Goal: Task Accomplishment & Management: Manage account settings

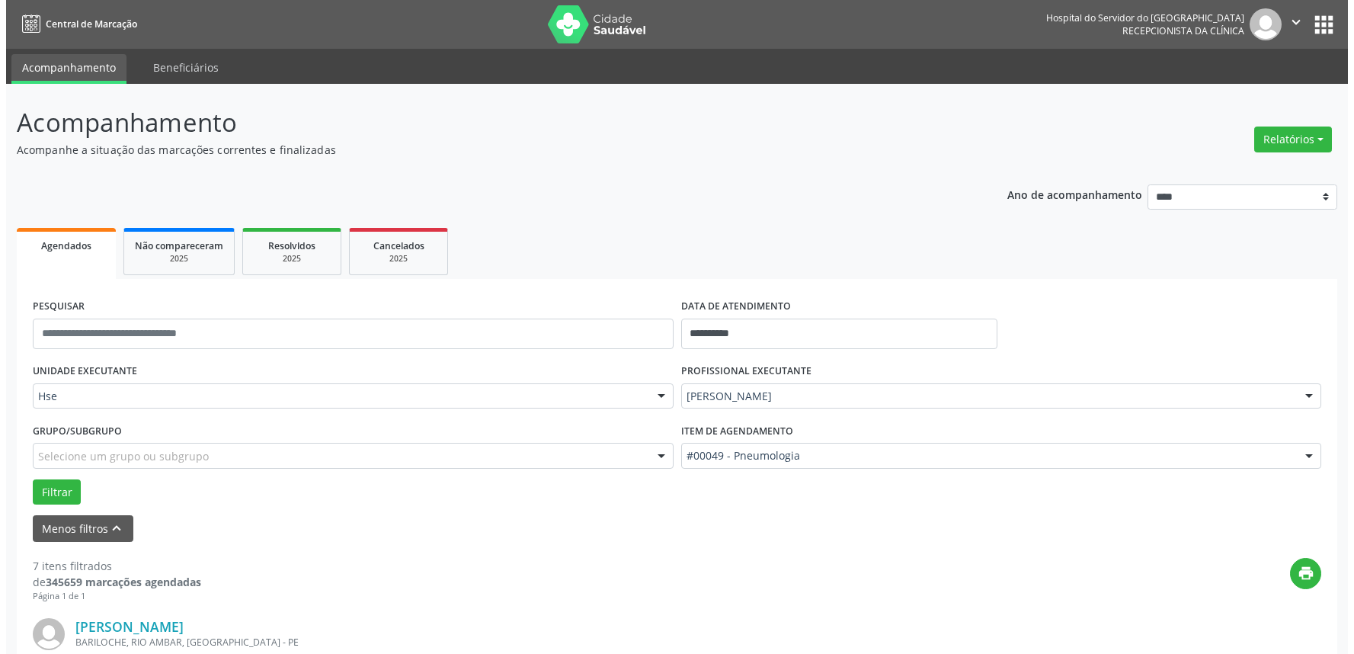
scroll to position [423, 0]
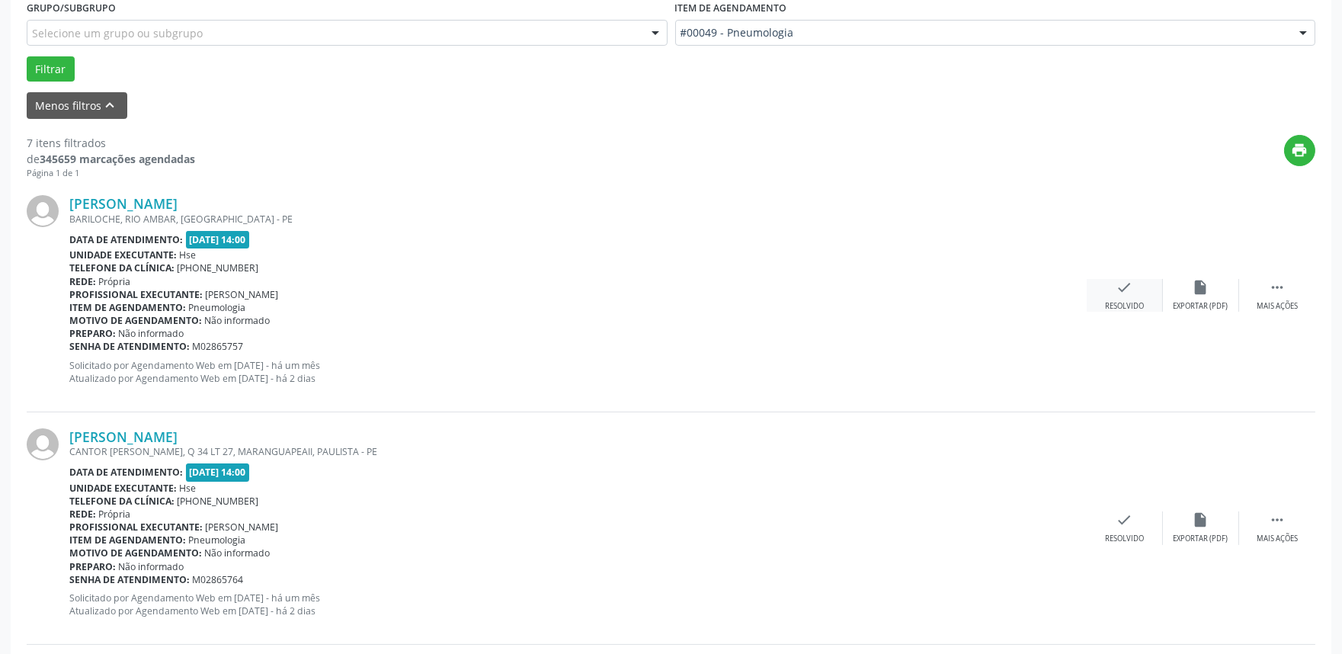
click at [1124, 293] on icon "check" at bounding box center [1124, 287] width 17 height 17
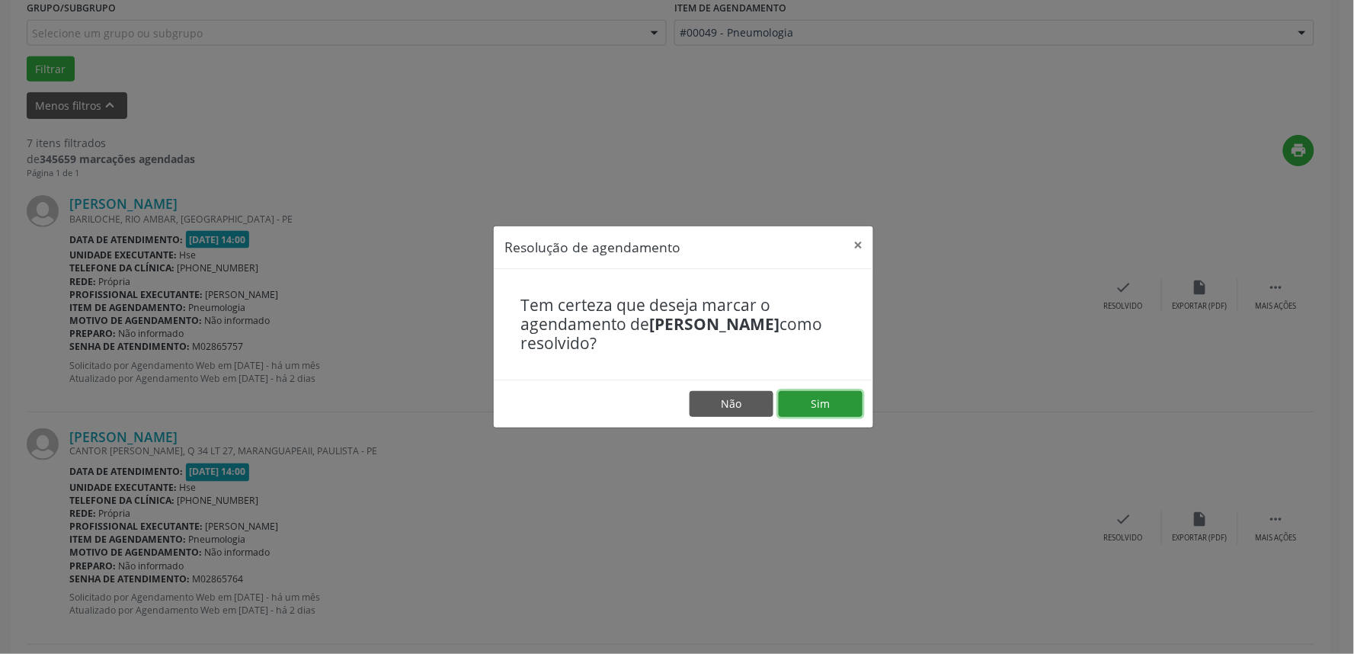
click at [824, 404] on button "Sim" at bounding box center [821, 404] width 84 height 26
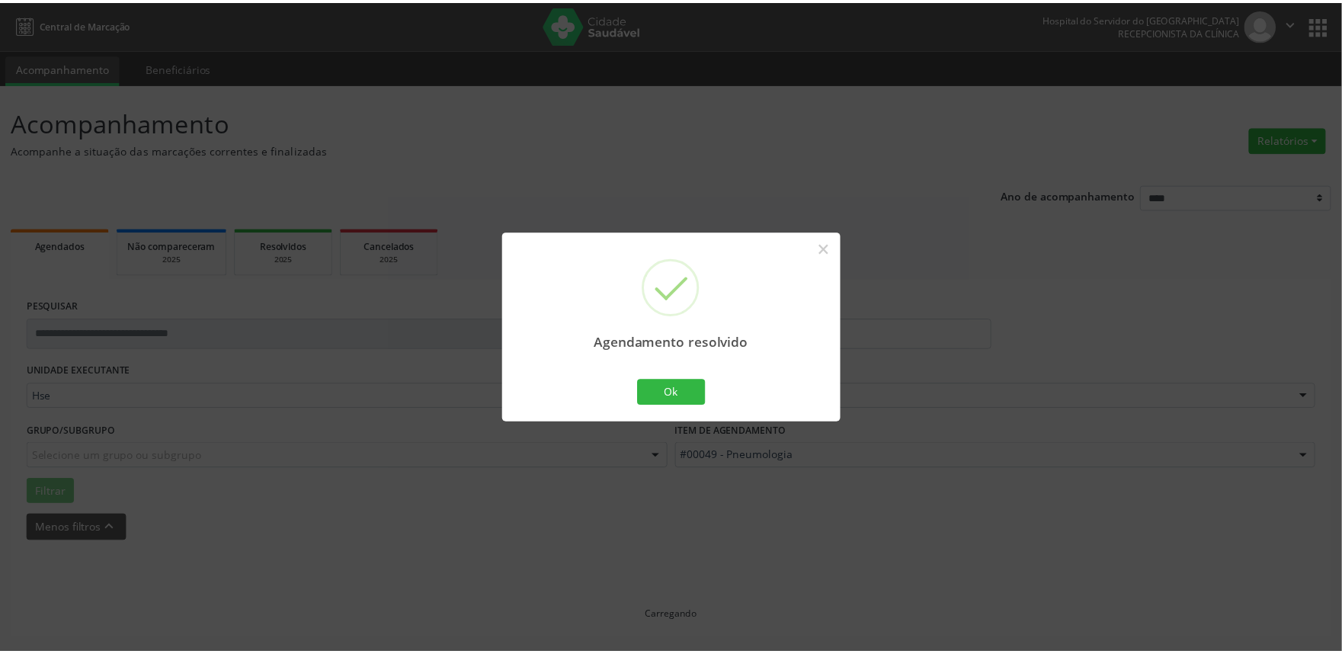
scroll to position [0, 0]
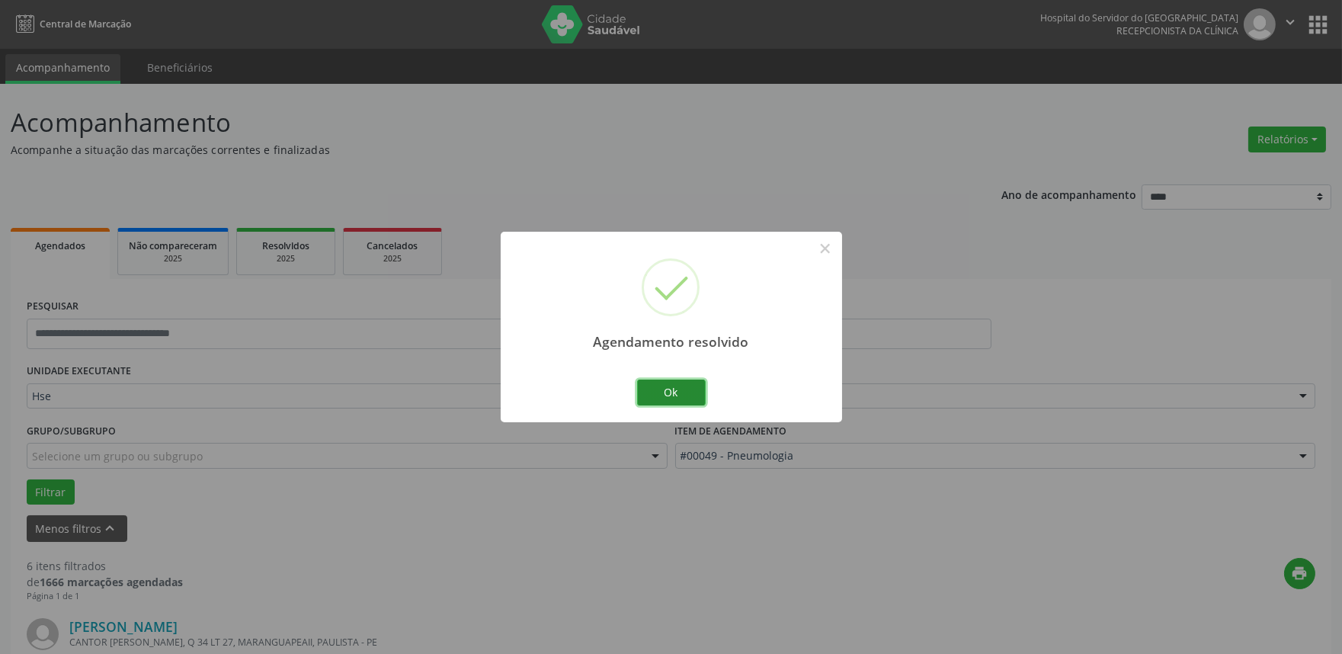
click at [674, 382] on button "Ok" at bounding box center [671, 392] width 69 height 26
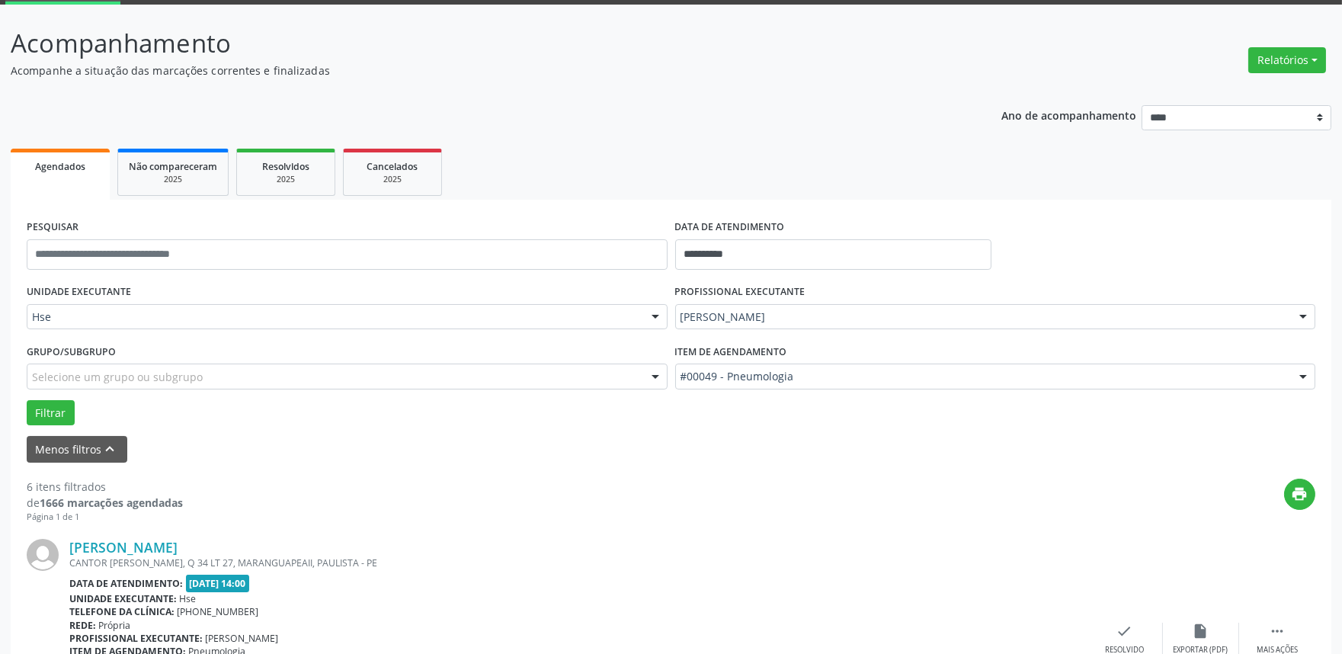
scroll to position [338, 0]
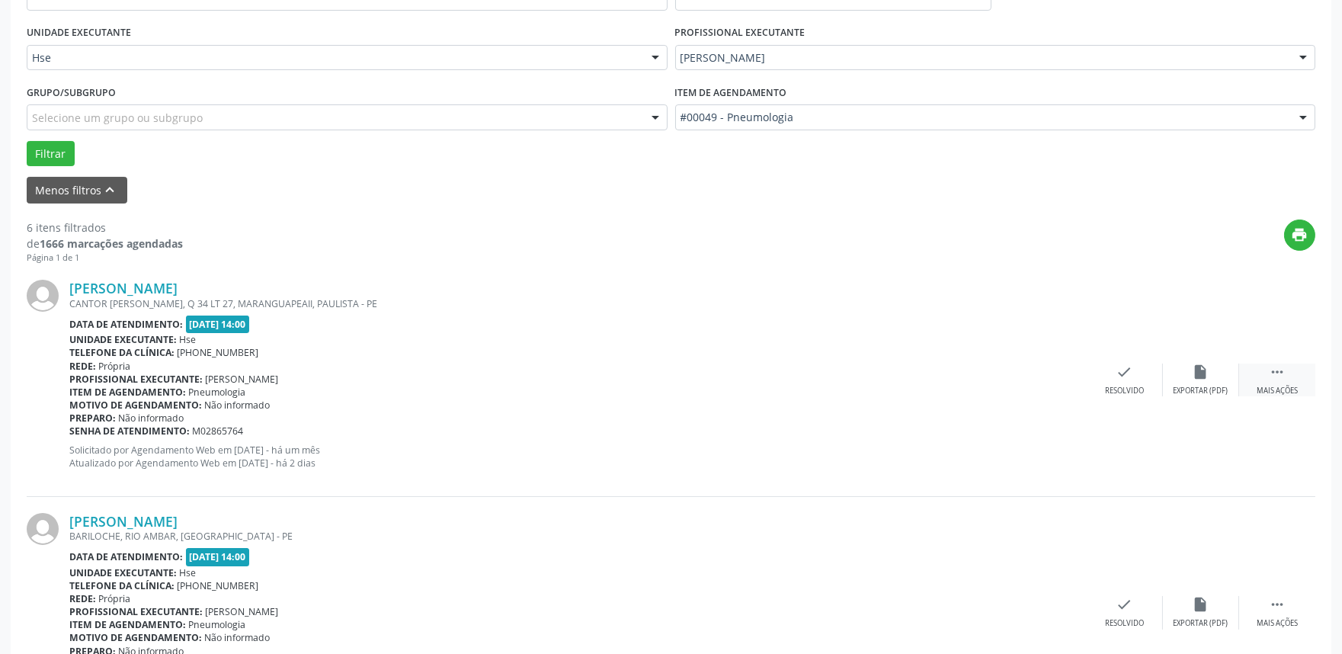
click at [1271, 379] on div " Mais ações" at bounding box center [1277, 379] width 76 height 33
click at [1204, 376] on icon "alarm_off" at bounding box center [1201, 371] width 17 height 17
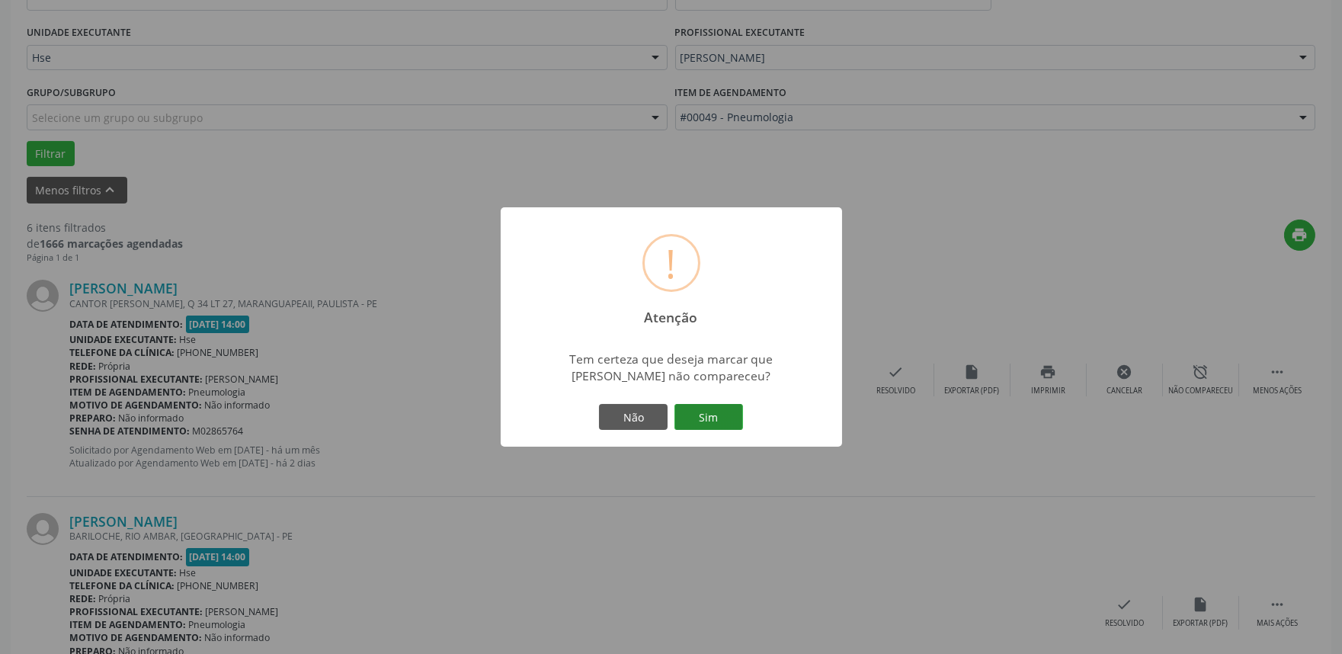
click at [709, 422] on button "Sim" at bounding box center [708, 417] width 69 height 26
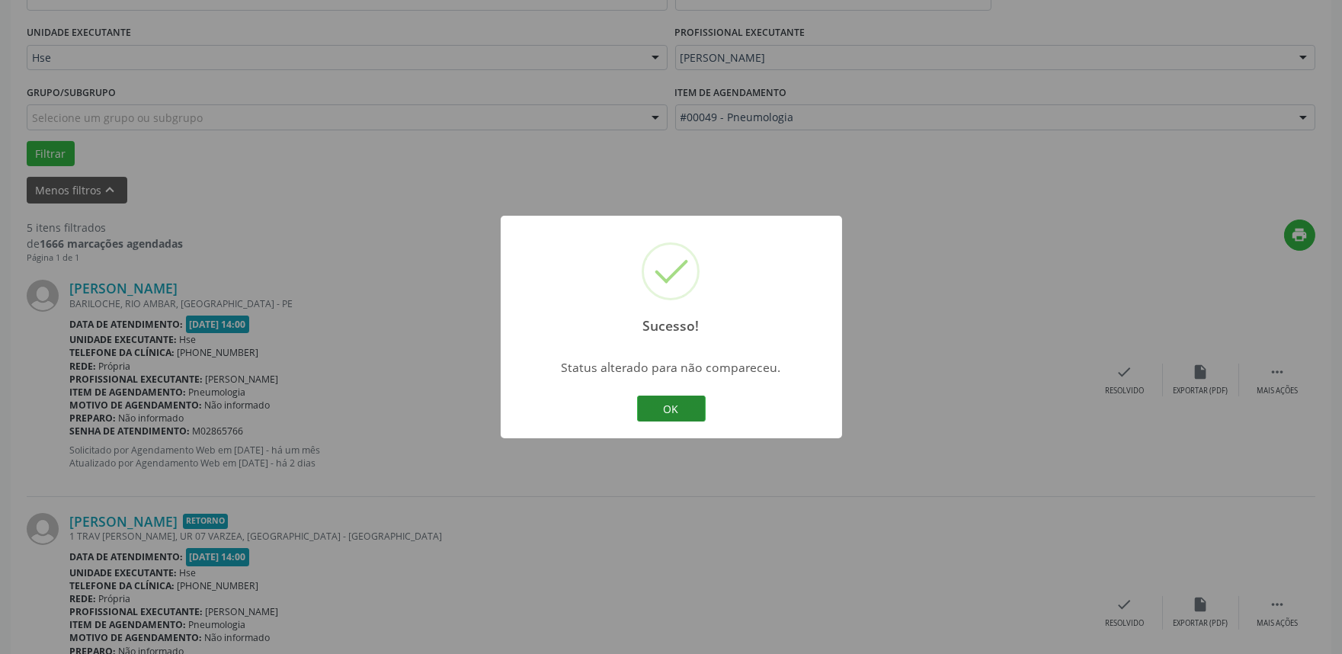
click at [694, 408] on button "OK" at bounding box center [671, 408] width 69 height 26
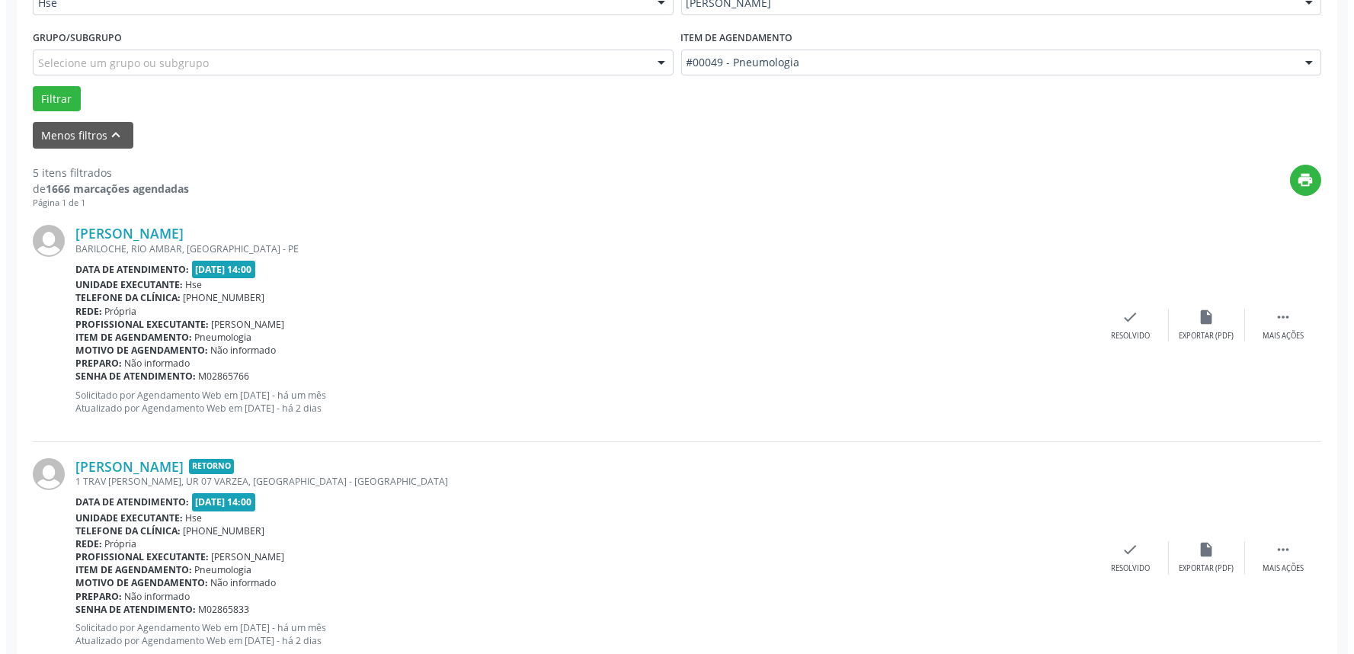
scroll to position [423, 0]
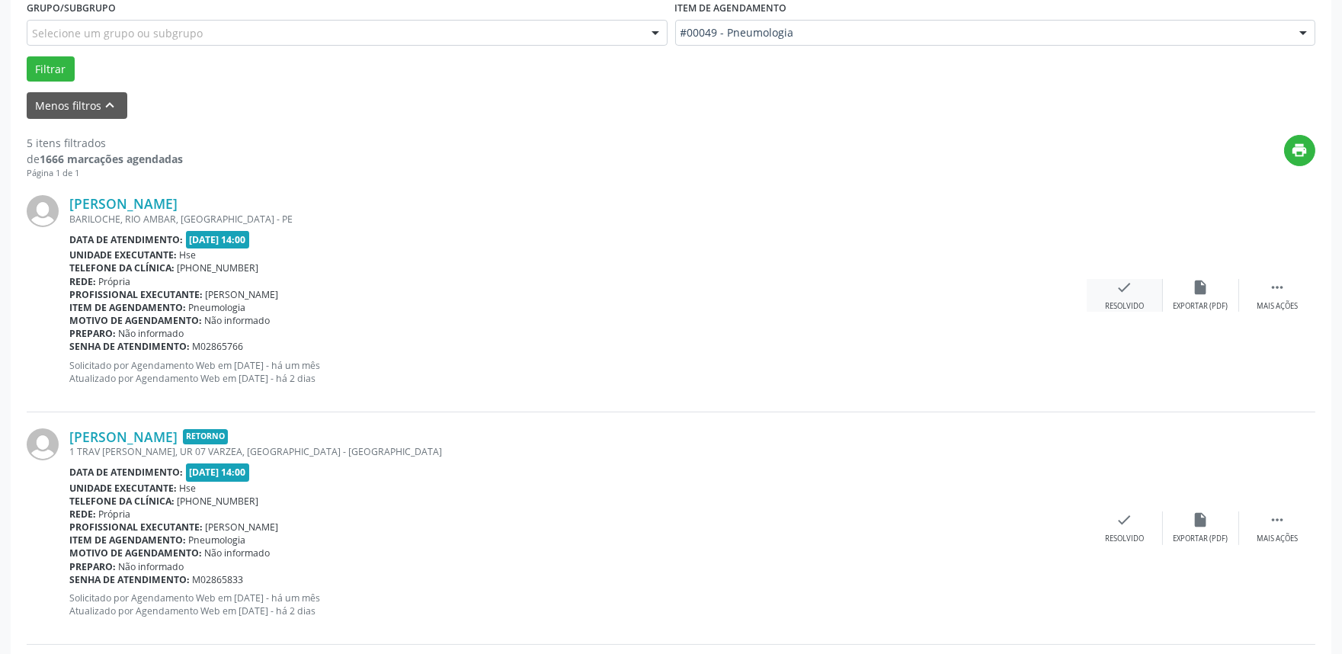
click at [1119, 287] on icon "check" at bounding box center [1124, 287] width 17 height 17
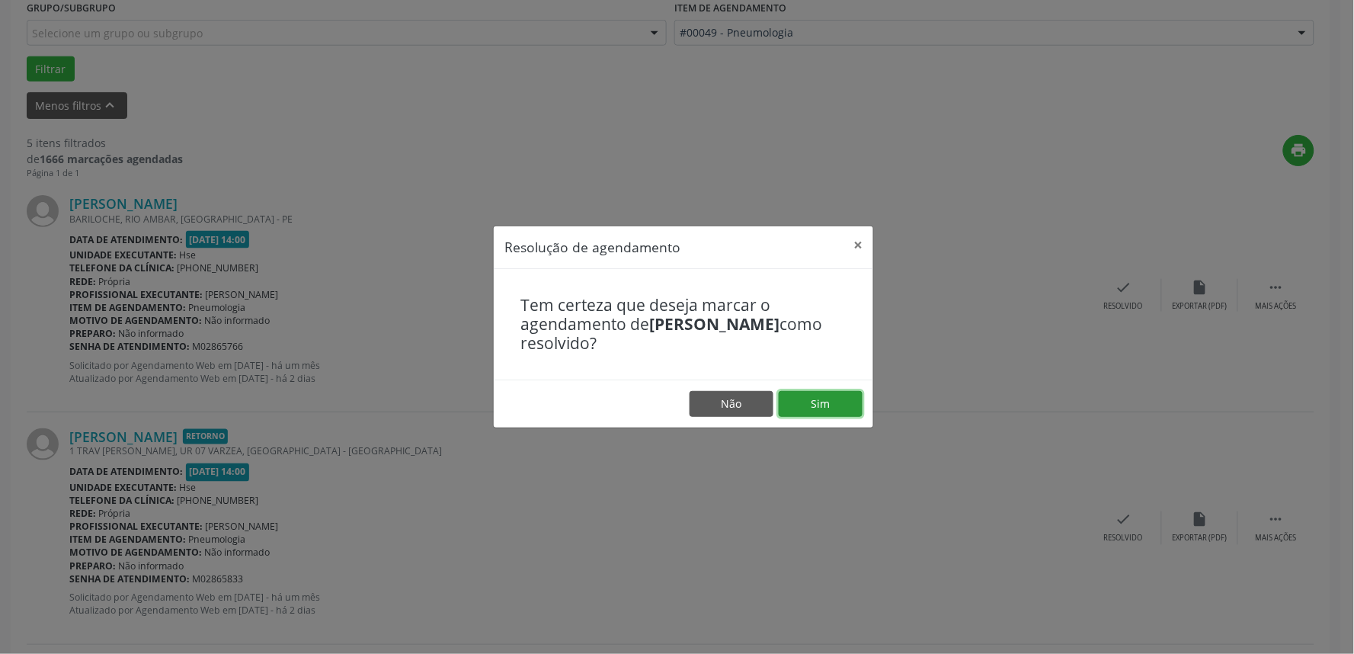
click at [813, 404] on button "Sim" at bounding box center [821, 404] width 84 height 26
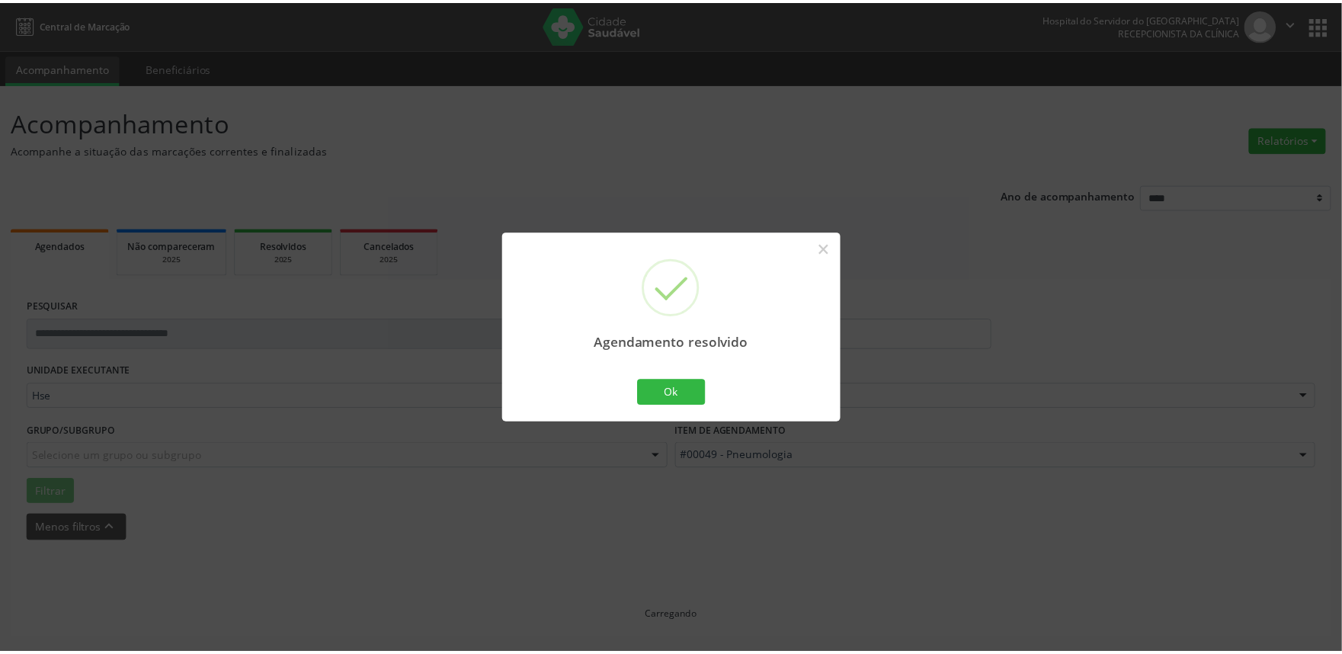
scroll to position [0, 0]
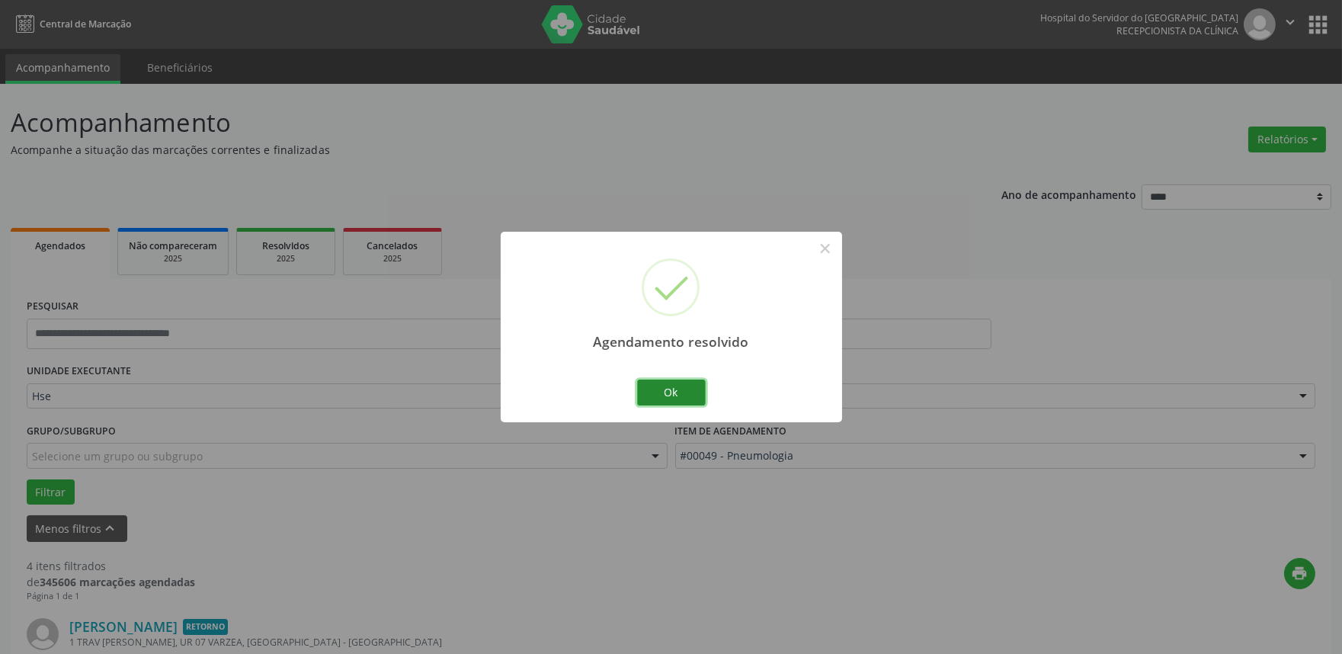
click at [669, 389] on button "Ok" at bounding box center [671, 392] width 69 height 26
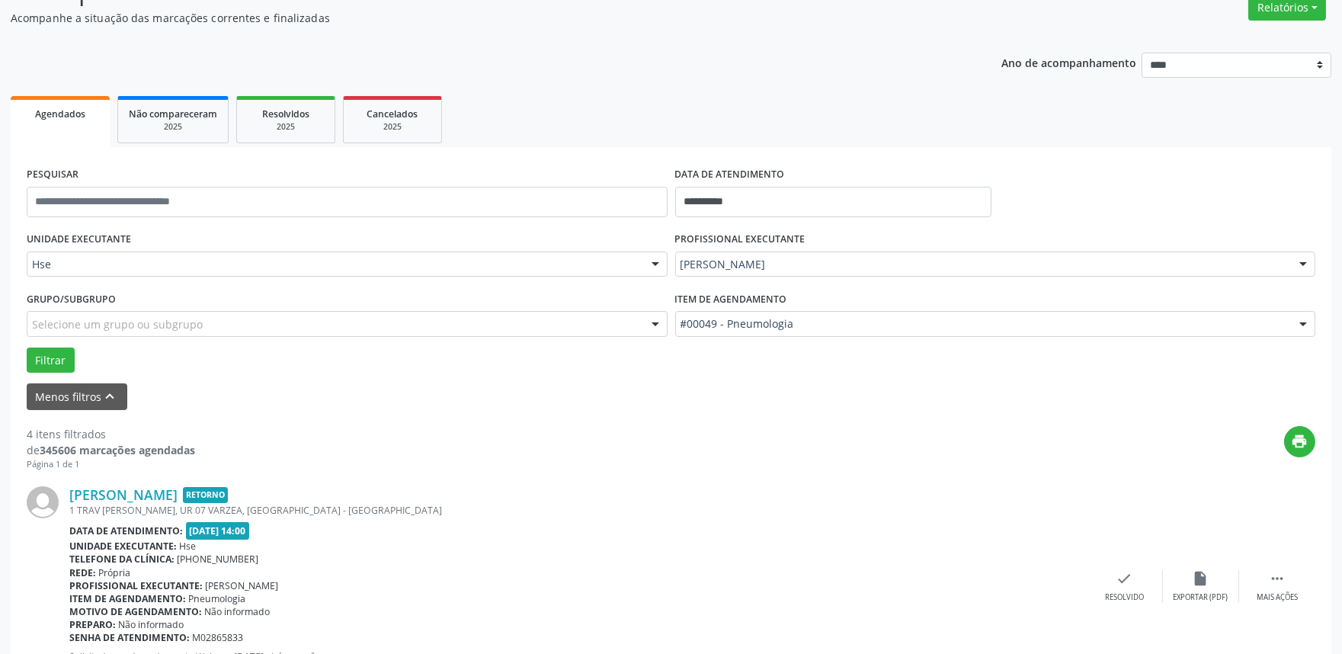
scroll to position [338, 0]
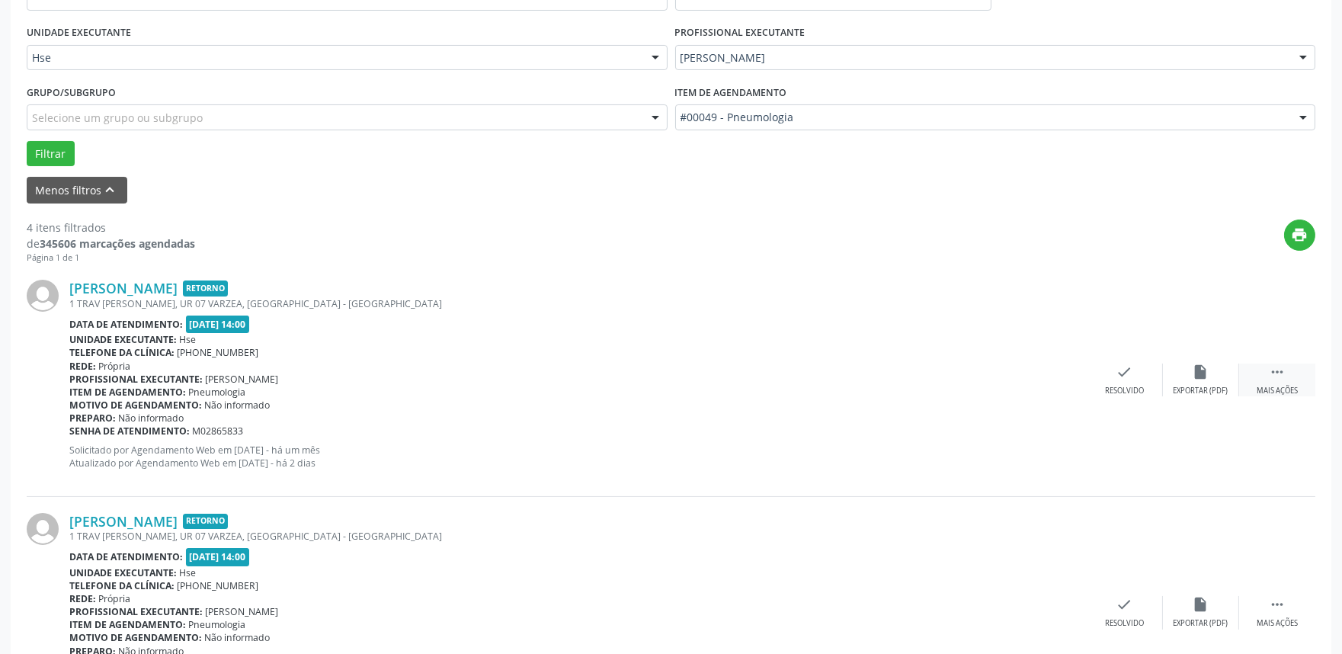
click at [1271, 370] on icon "" at bounding box center [1277, 371] width 17 height 17
click at [1196, 372] on icon "alarm_off" at bounding box center [1201, 371] width 17 height 17
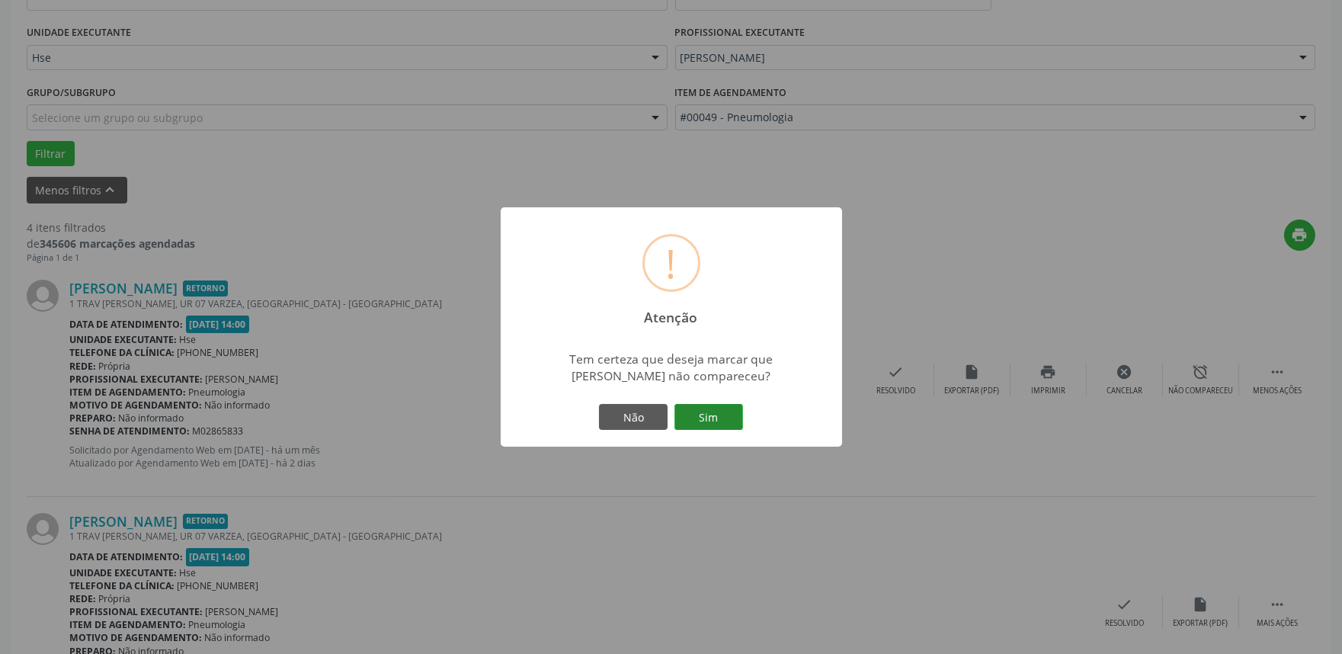
click at [705, 419] on button "Sim" at bounding box center [708, 417] width 69 height 26
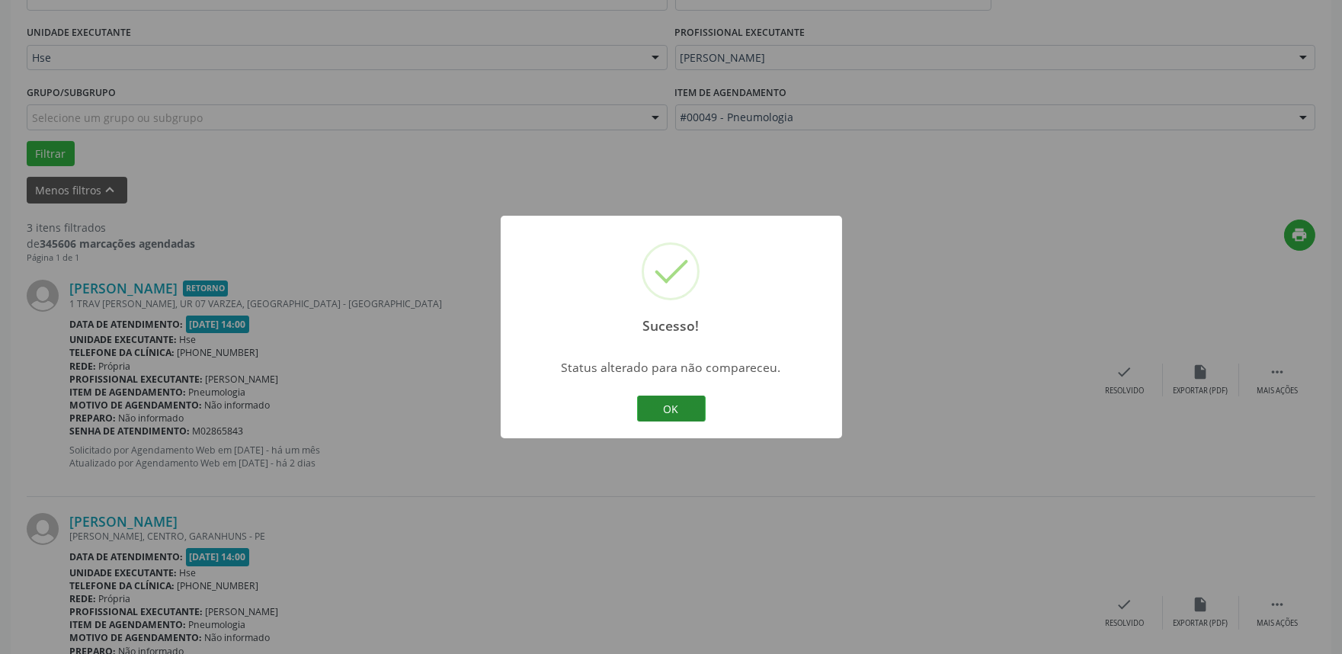
click at [668, 407] on button "OK" at bounding box center [671, 408] width 69 height 26
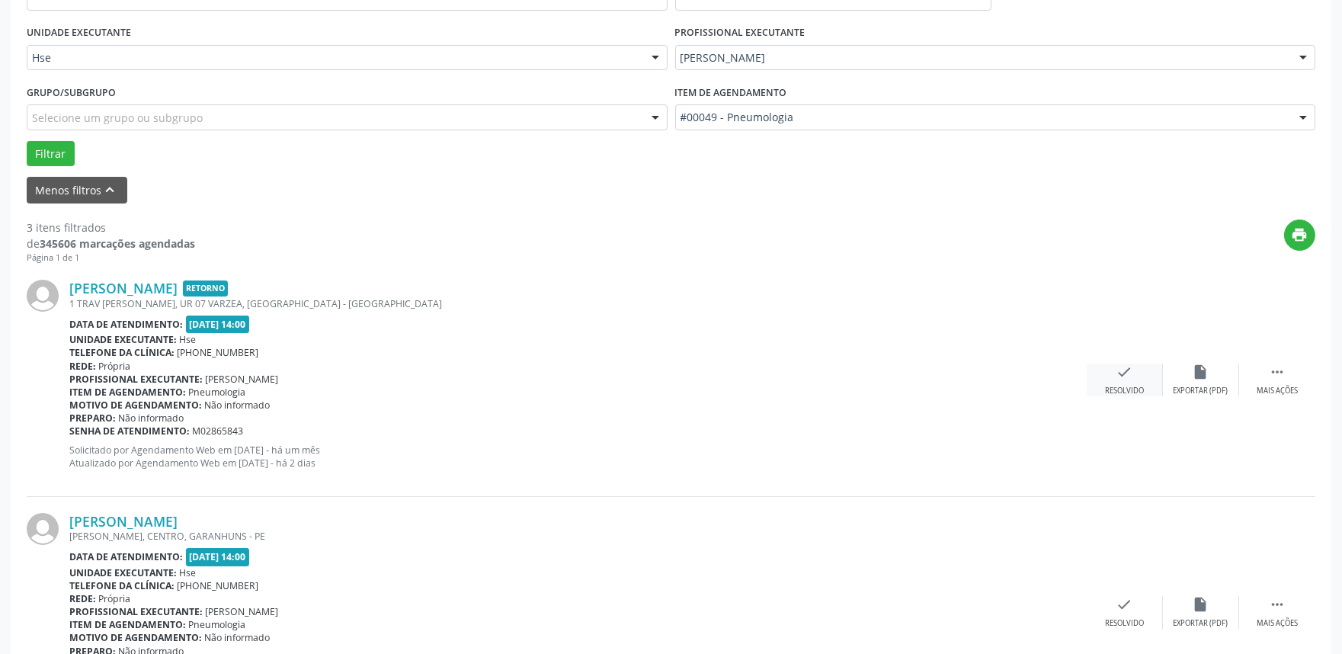
click at [1123, 367] on icon "check" at bounding box center [1124, 371] width 17 height 17
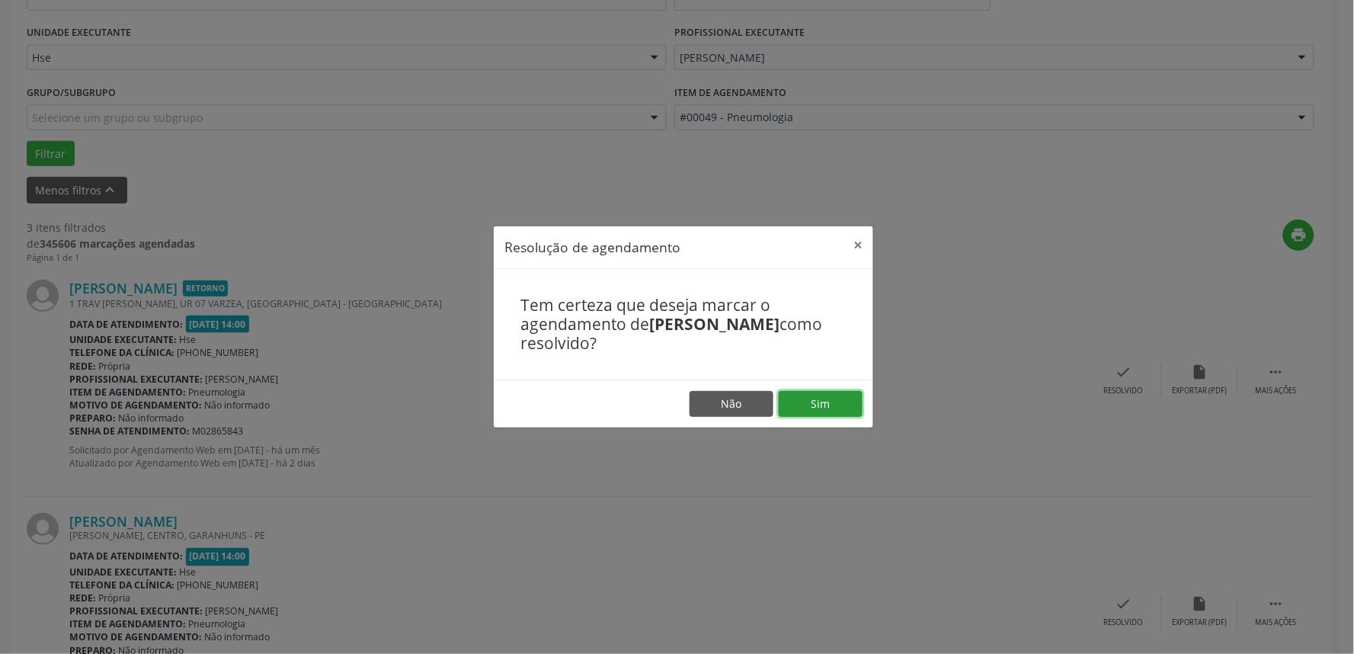
click at [817, 399] on button "Sim" at bounding box center [821, 404] width 84 height 26
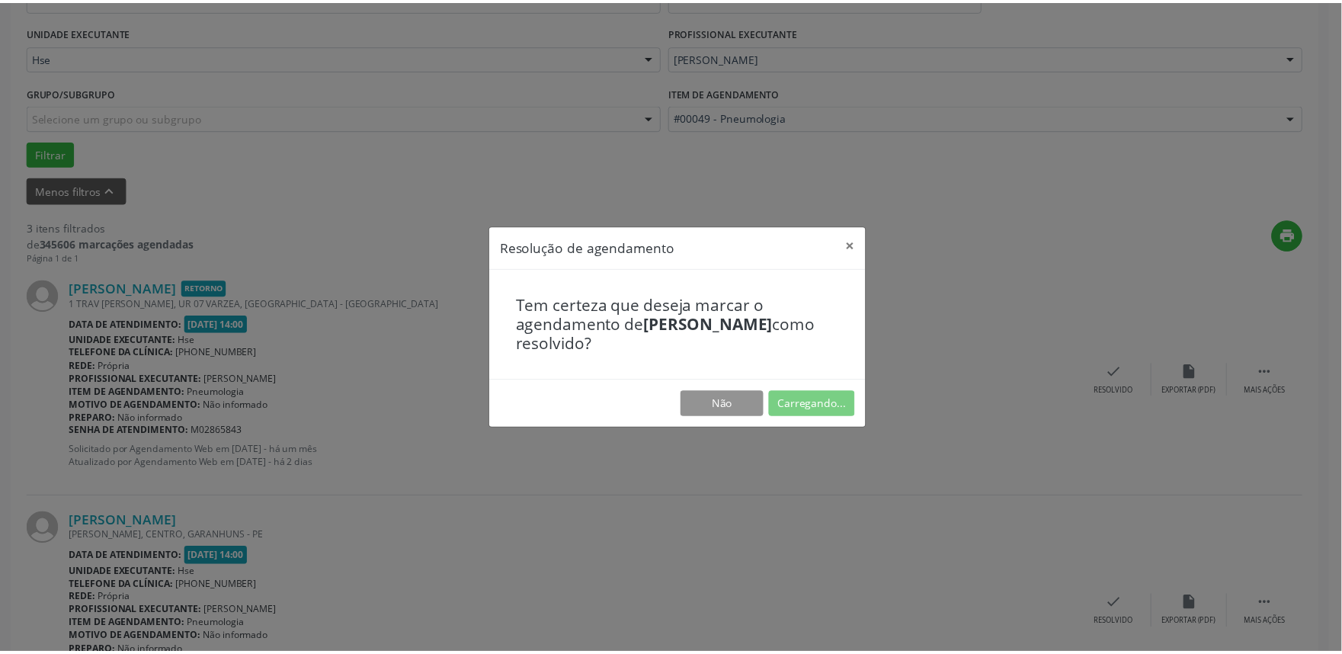
scroll to position [0, 0]
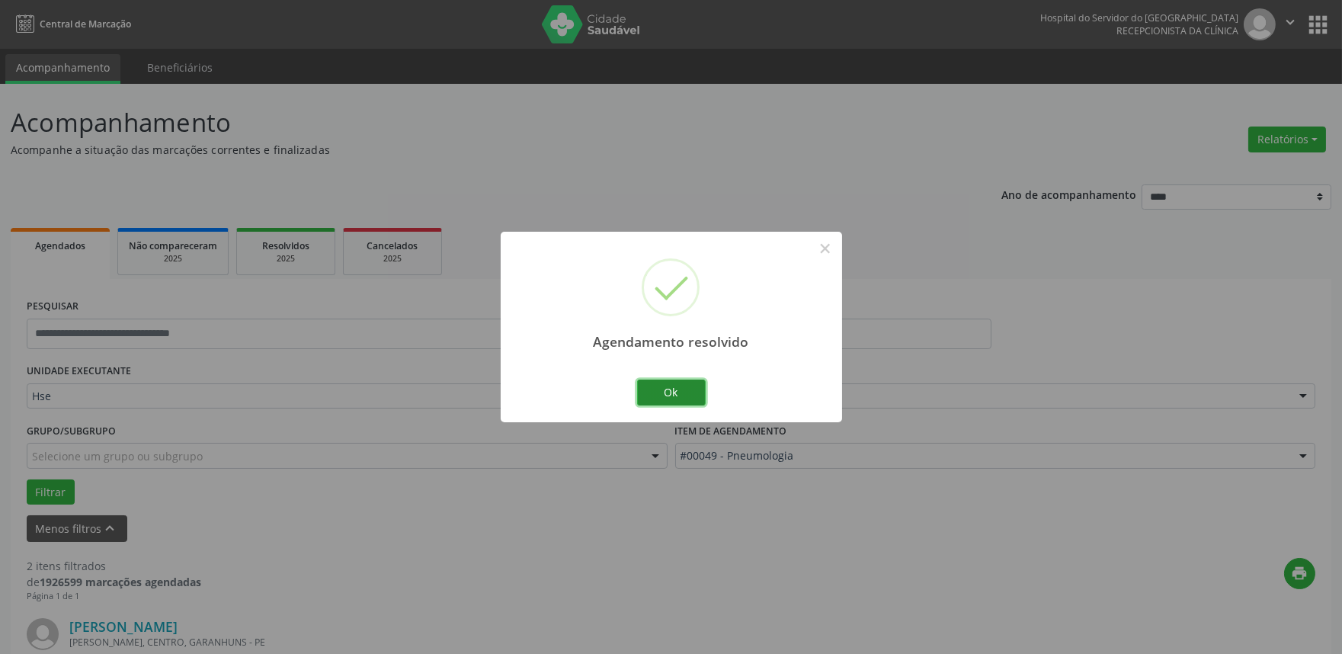
click at [663, 386] on button "Ok" at bounding box center [671, 392] width 69 height 26
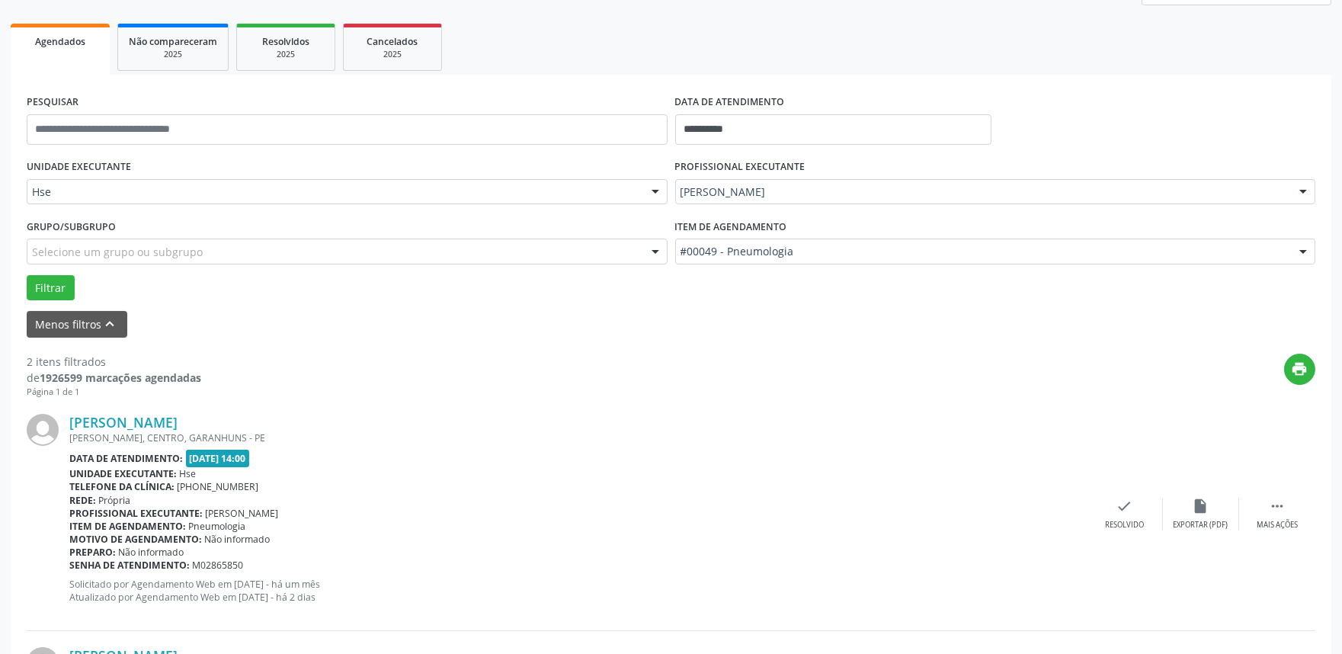
scroll to position [254, 0]
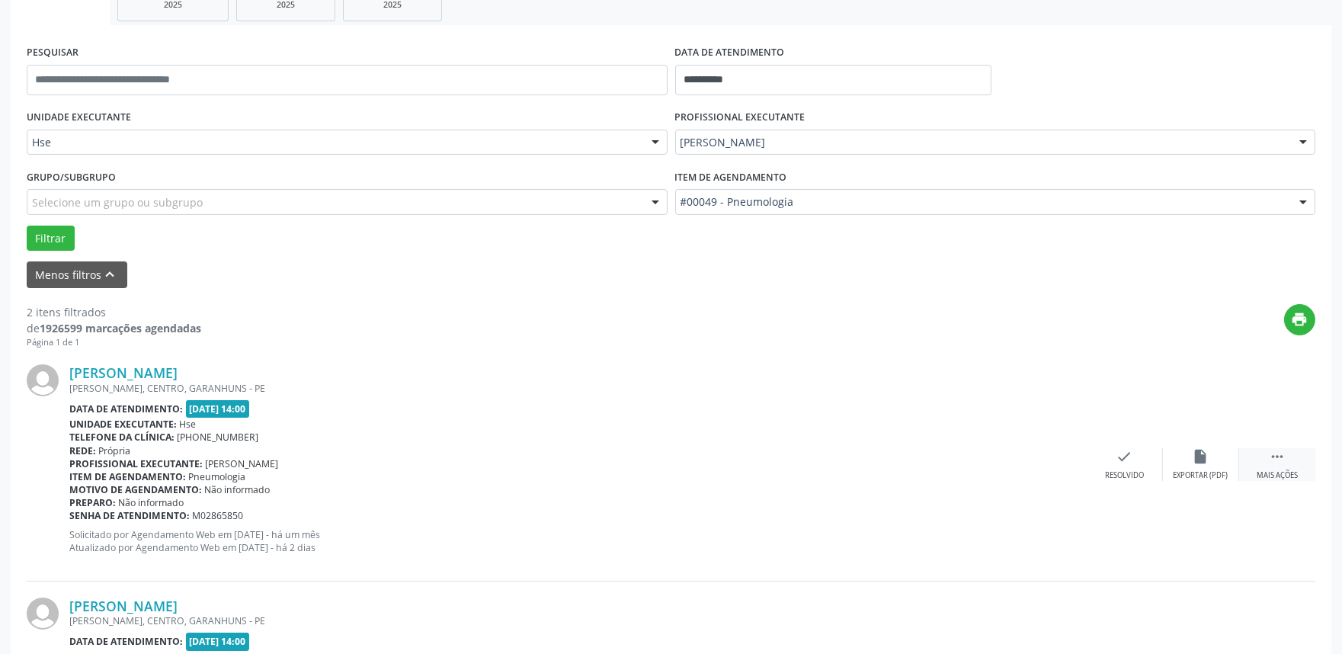
click at [1276, 456] on icon "" at bounding box center [1277, 456] width 17 height 17
click at [1209, 462] on div "alarm_off Não compareceu" at bounding box center [1201, 464] width 76 height 33
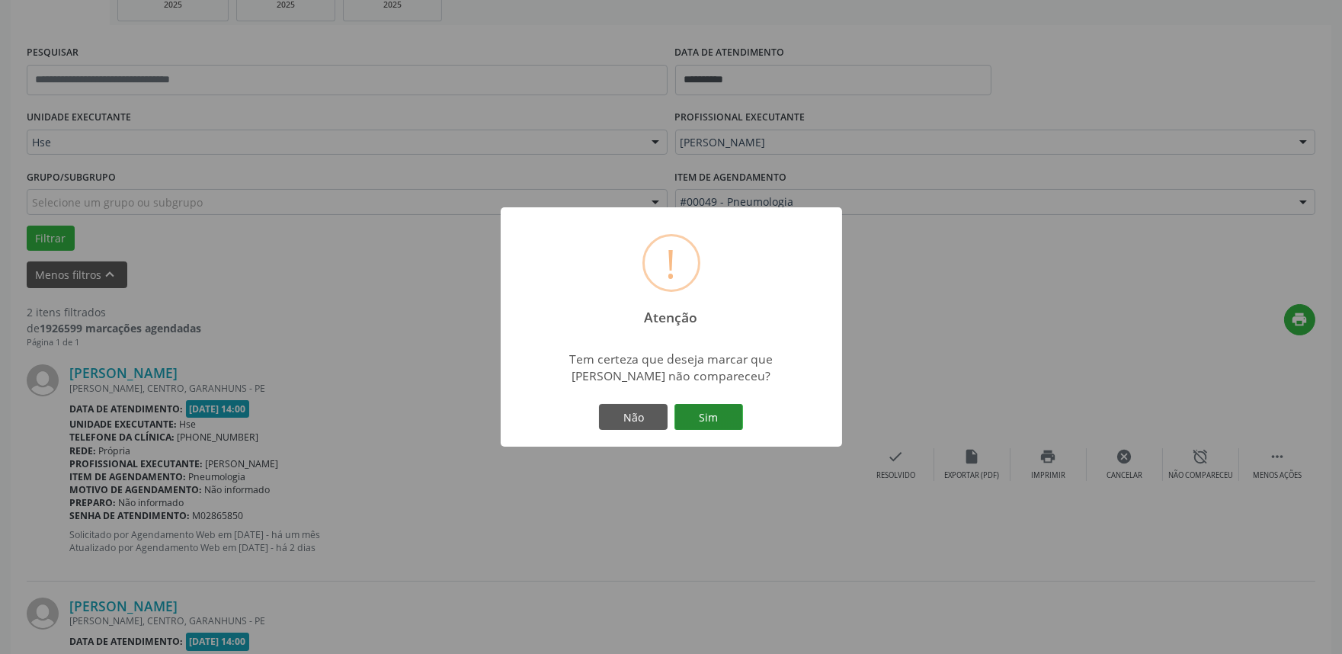
click at [700, 413] on button "Sim" at bounding box center [708, 417] width 69 height 26
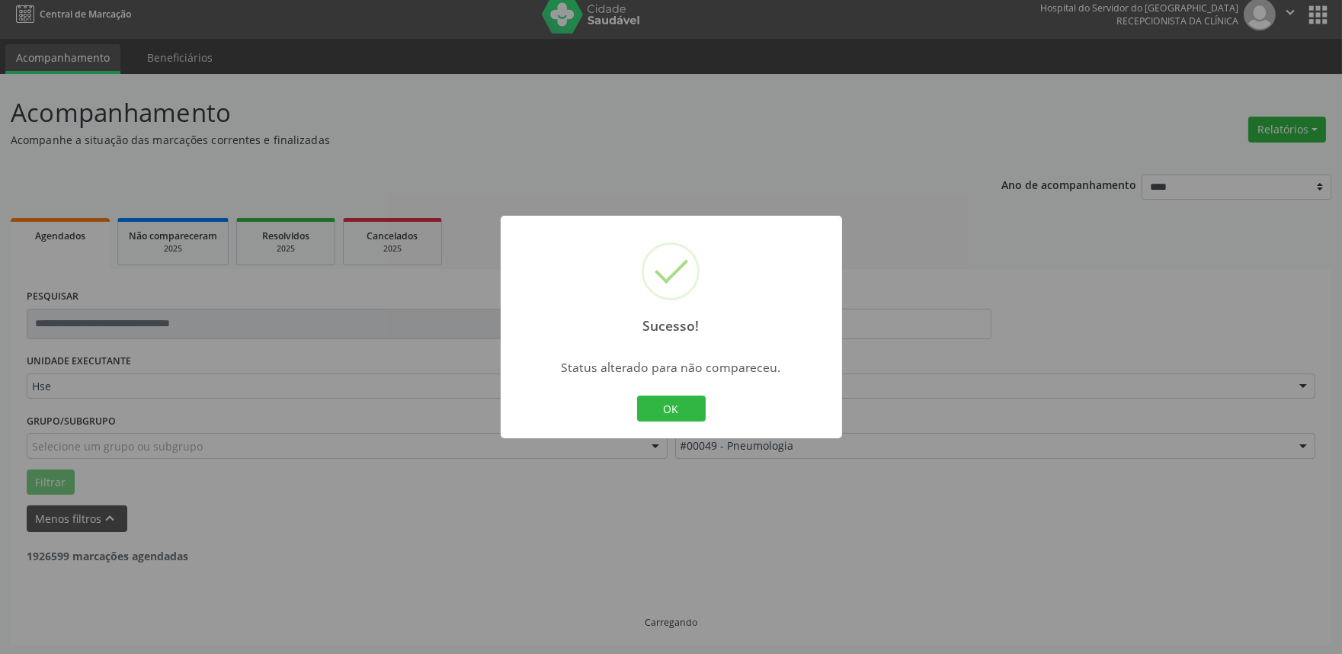
scroll to position [206, 0]
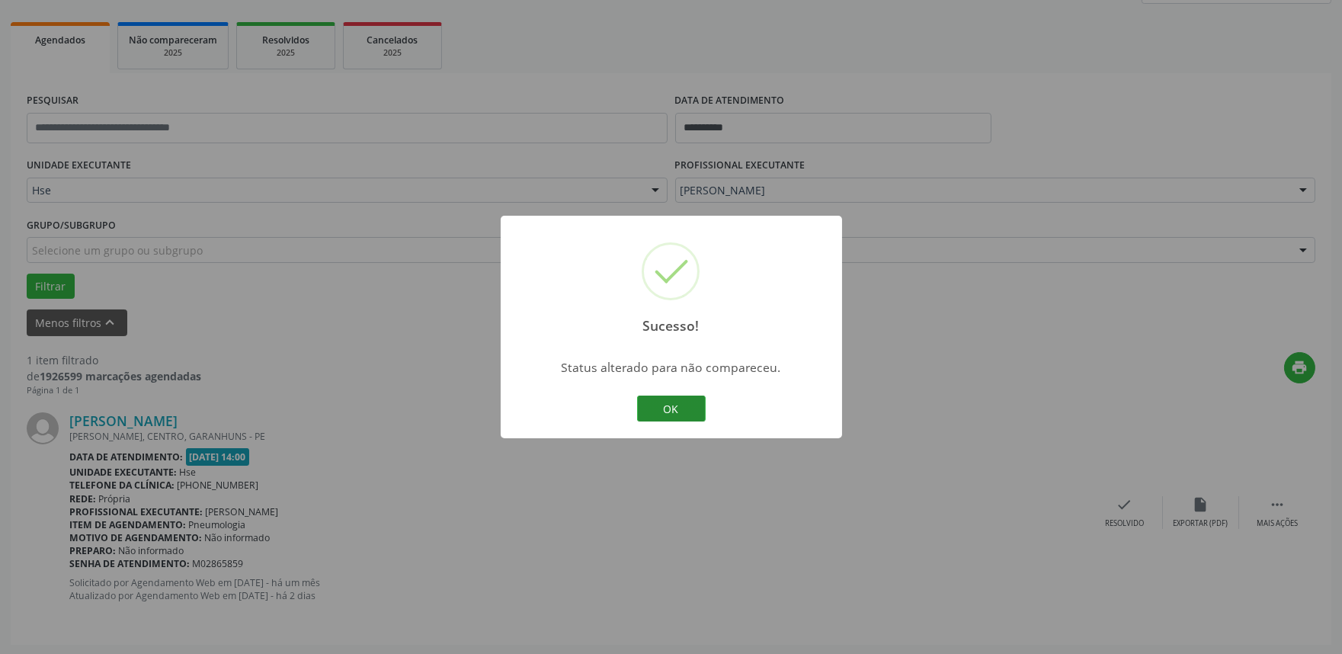
click at [658, 417] on button "OK" at bounding box center [671, 408] width 69 height 26
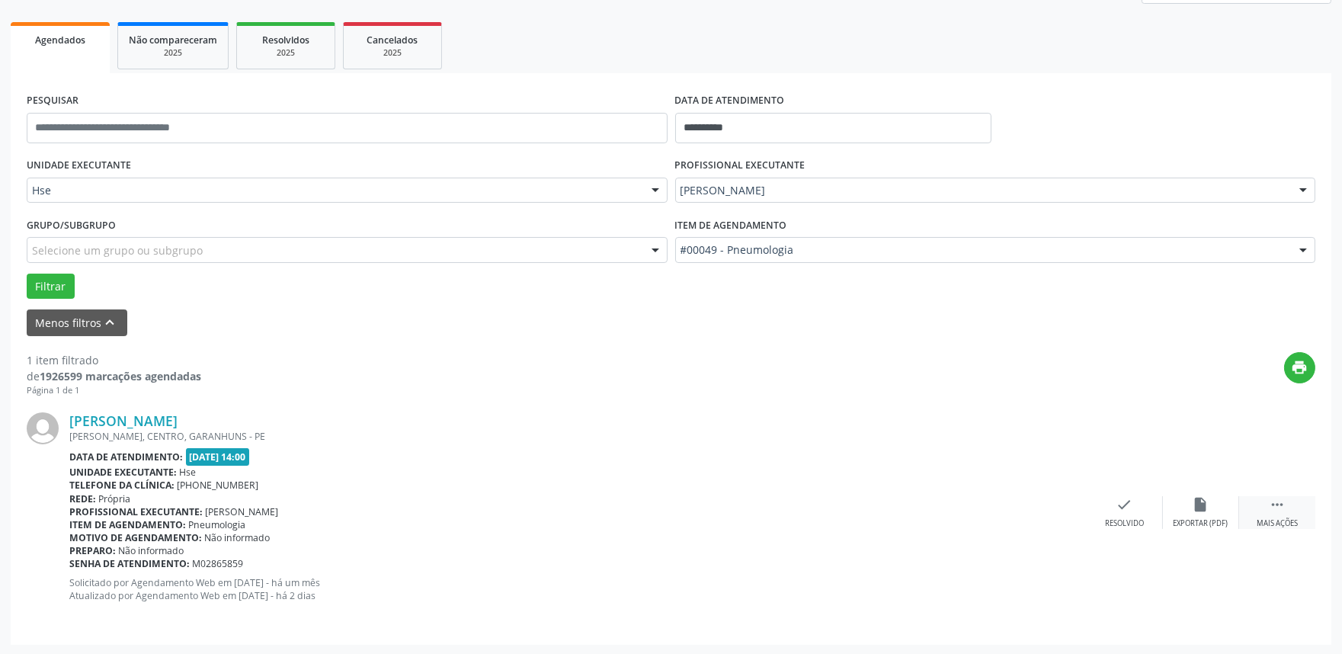
click at [1281, 507] on icon "" at bounding box center [1277, 504] width 17 height 17
click at [1204, 520] on div "Não compareceu" at bounding box center [1200, 523] width 65 height 11
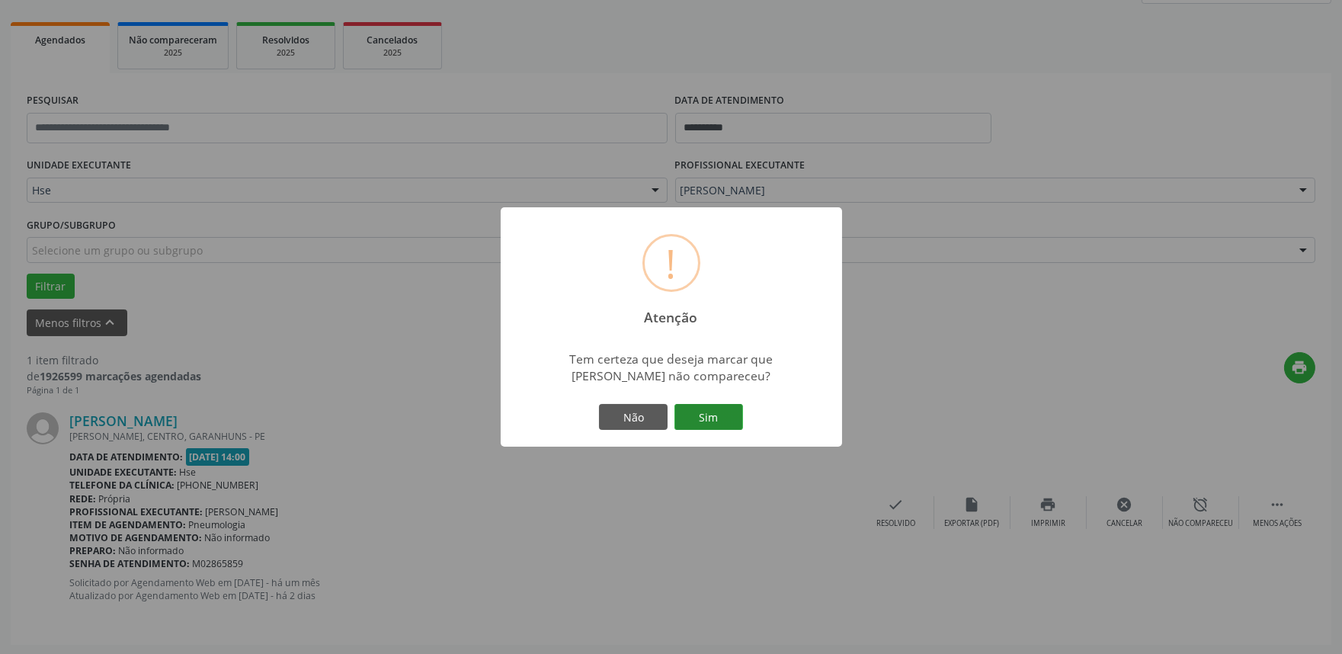
click at [713, 408] on button "Sim" at bounding box center [708, 417] width 69 height 26
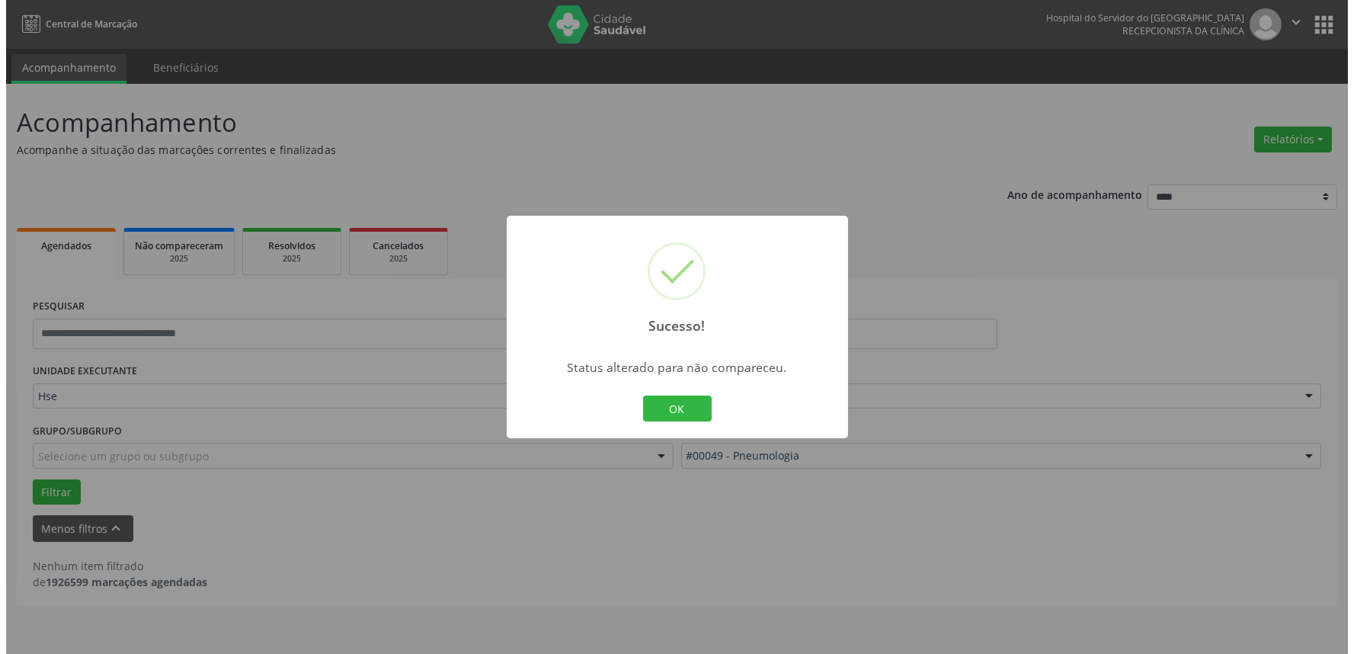
scroll to position [0, 0]
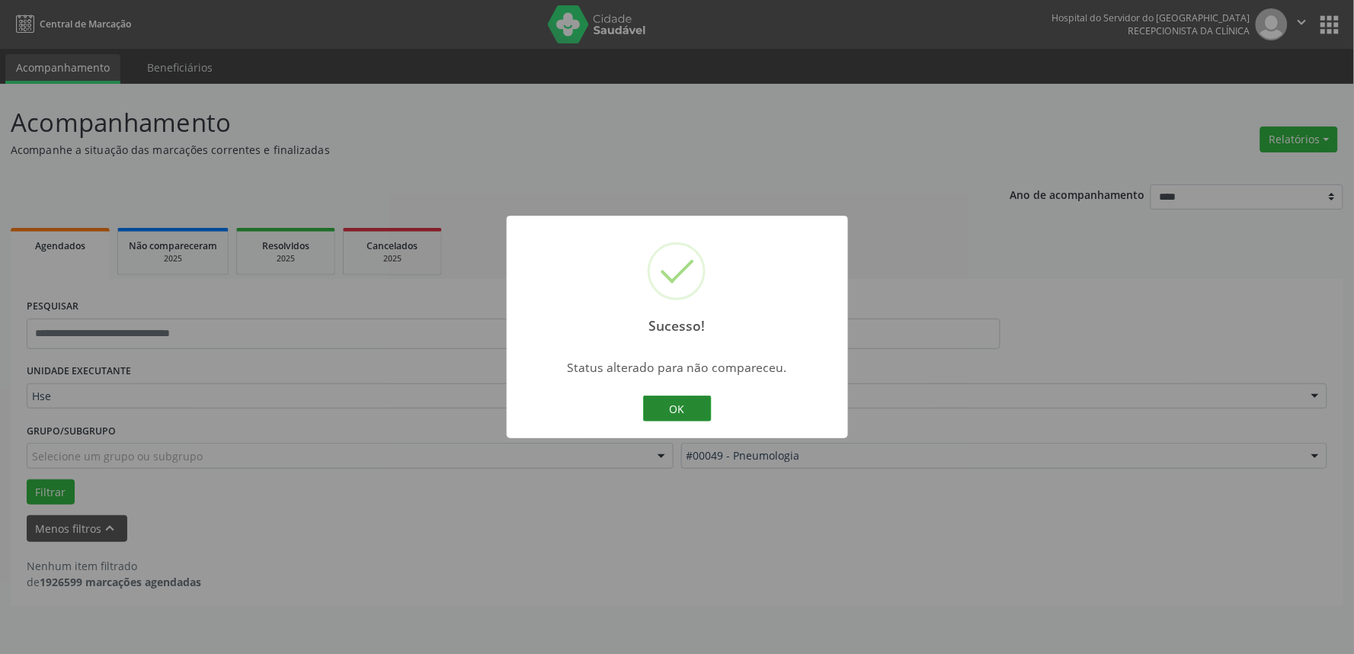
click at [676, 402] on button "OK" at bounding box center [677, 408] width 69 height 26
